Goal: Task Accomplishment & Management: Manage account settings

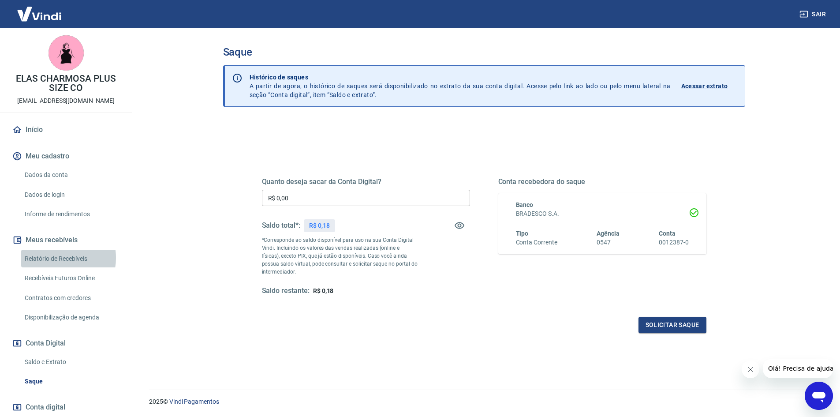
click at [58, 258] on link "Relatório de Recebíveis" at bounding box center [71, 259] width 100 height 18
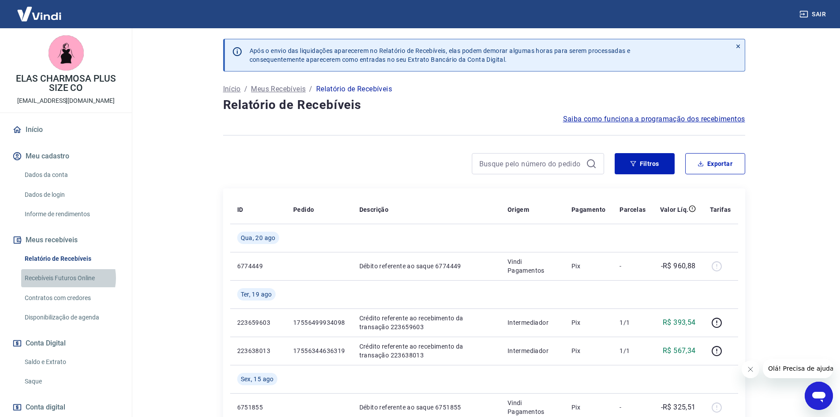
click at [64, 278] on link "Recebíveis Futuros Online" at bounding box center [71, 278] width 100 height 18
click at [36, 131] on link "Início" at bounding box center [66, 129] width 111 height 19
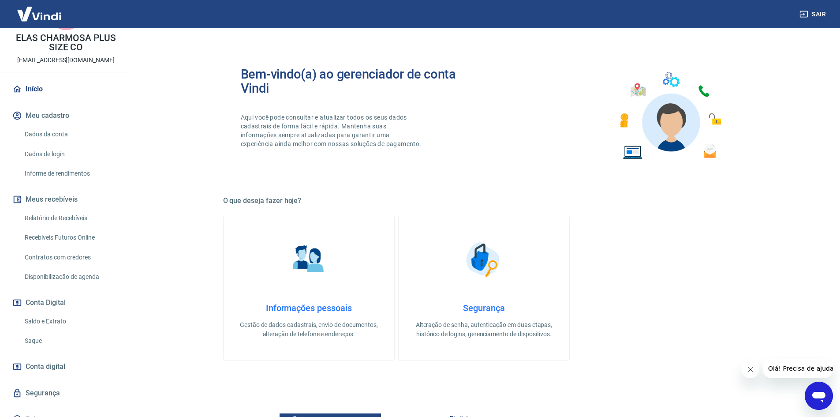
scroll to position [44, 0]
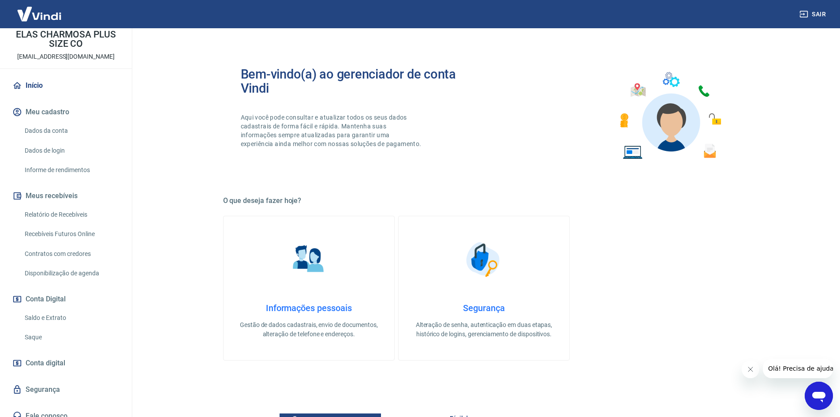
click at [57, 314] on link "Saldo e Extrato" at bounding box center [71, 318] width 100 height 18
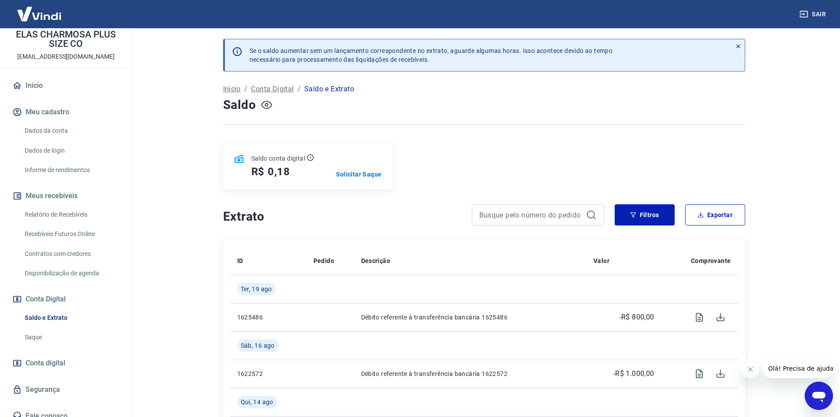
click at [266, 109] on icon "button" at bounding box center [266, 105] width 11 height 8
click at [364, 174] on p "Solicitar Saque" at bounding box center [359, 174] width 46 height 9
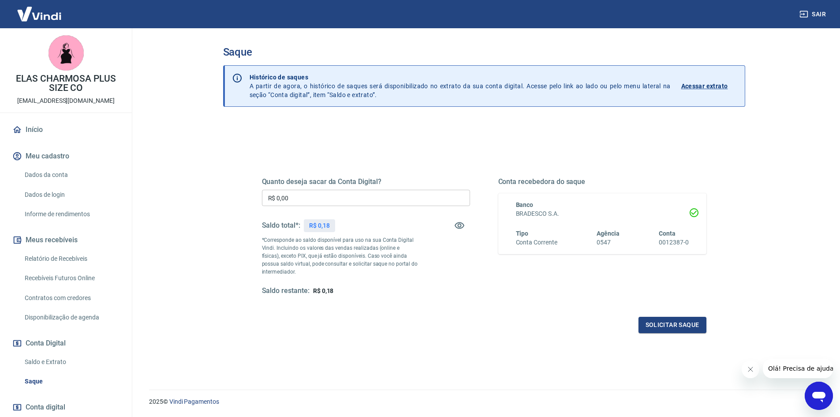
click at [340, 197] on input "R$ 0,00" at bounding box center [366, 198] width 208 height 16
